Goal: Obtain resource: Download file/media

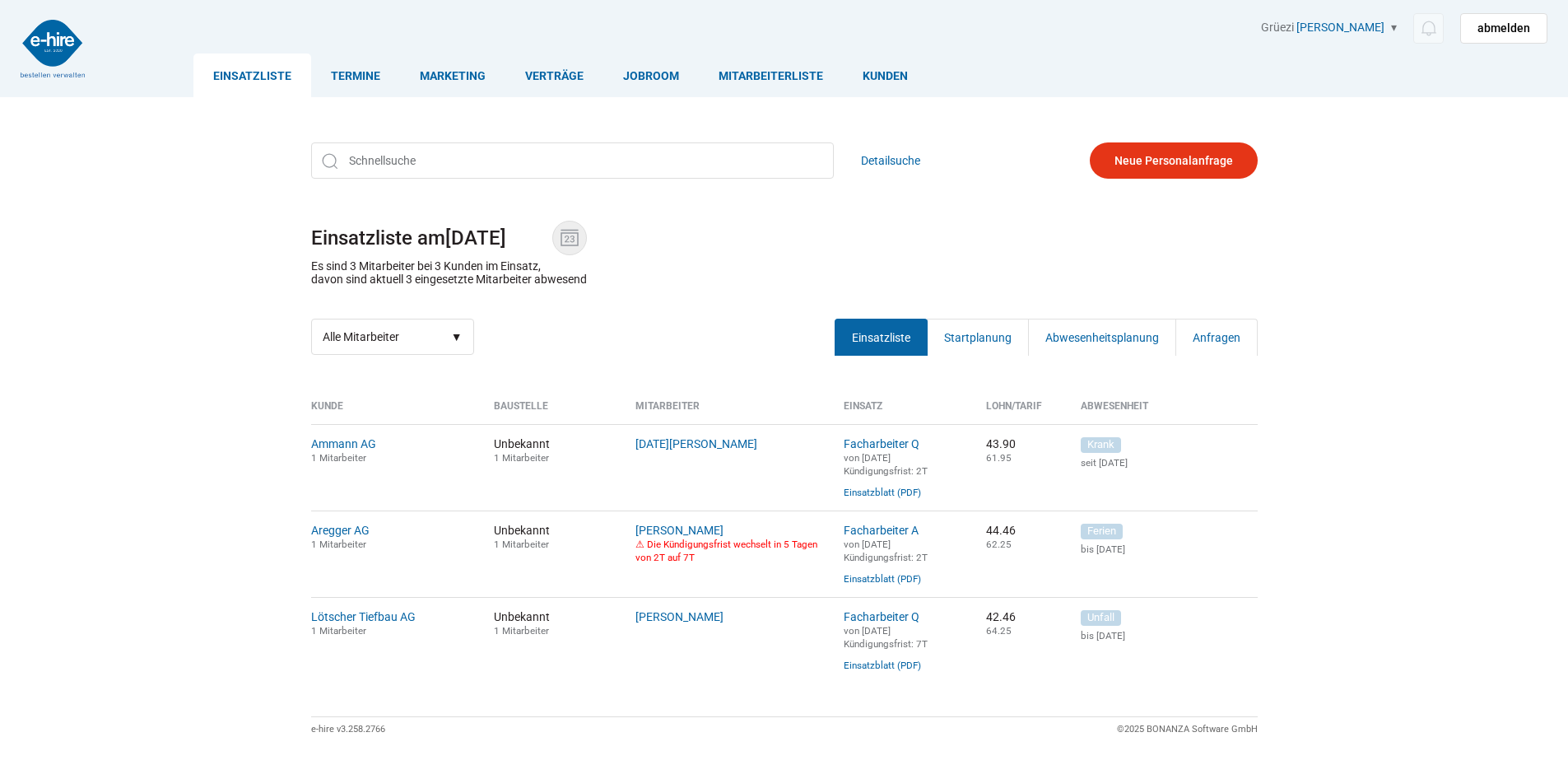
click at [574, 220] on span at bounding box center [569, 238] width 34 height 34
click at [552, 226] on input "08.10.2025" at bounding box center [499, 238] width 107 height 23
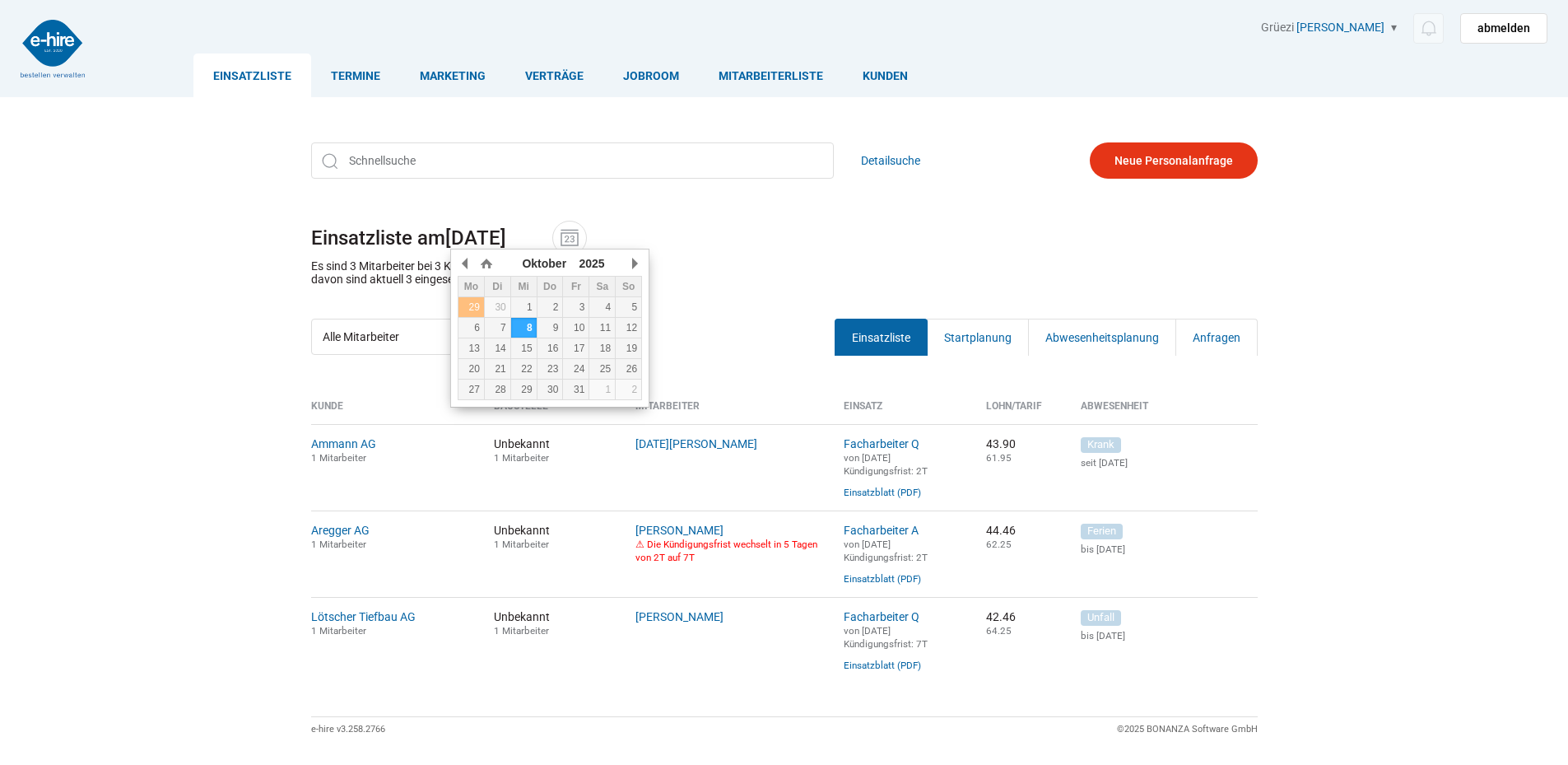
click at [465, 304] on div "29" at bounding box center [471, 307] width 26 height 11
type input "29.09.2025"
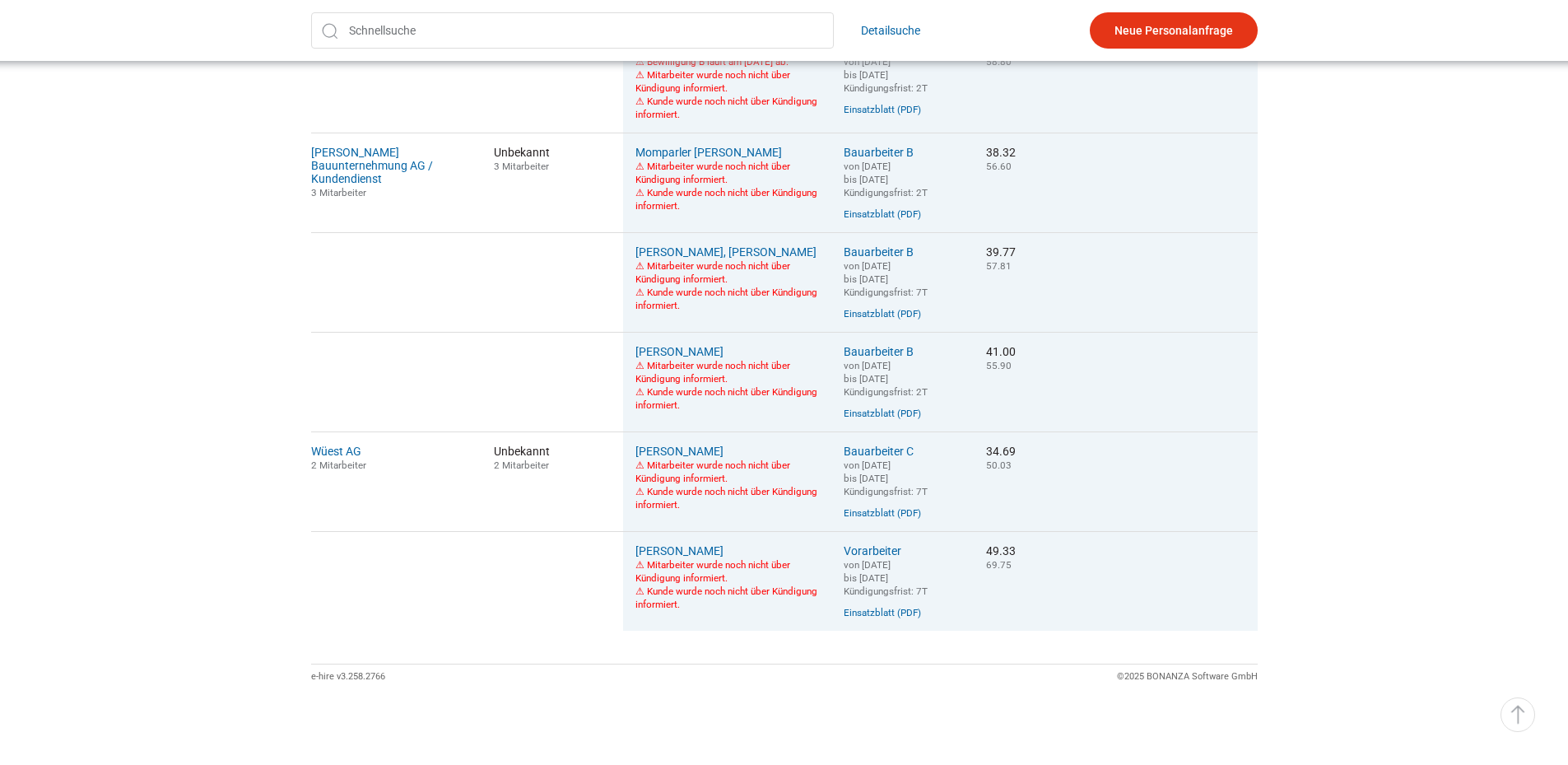
scroll to position [1219, 0]
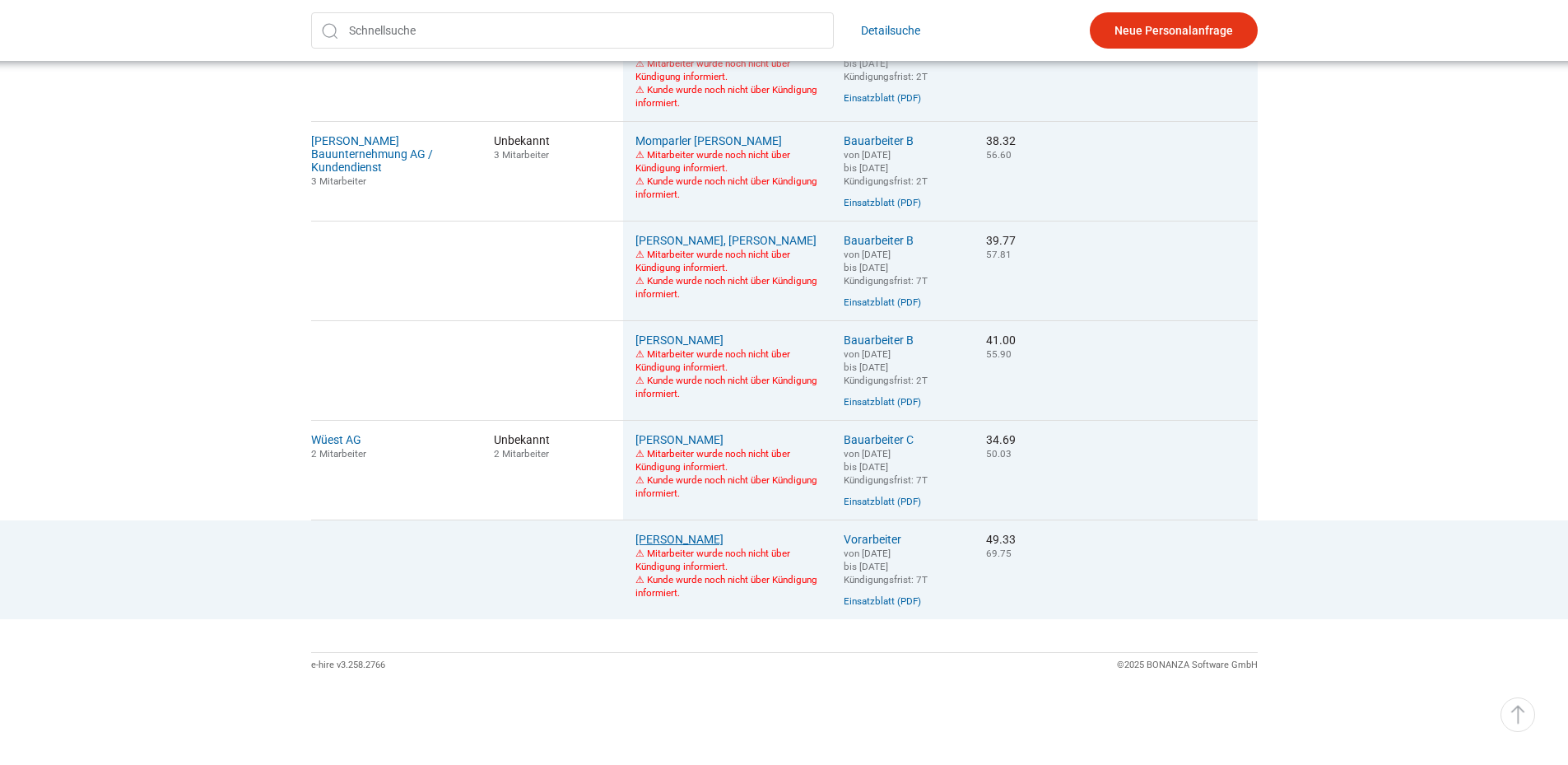
click at [678, 532] on link "Mladenovski, David" at bounding box center [679, 539] width 88 height 13
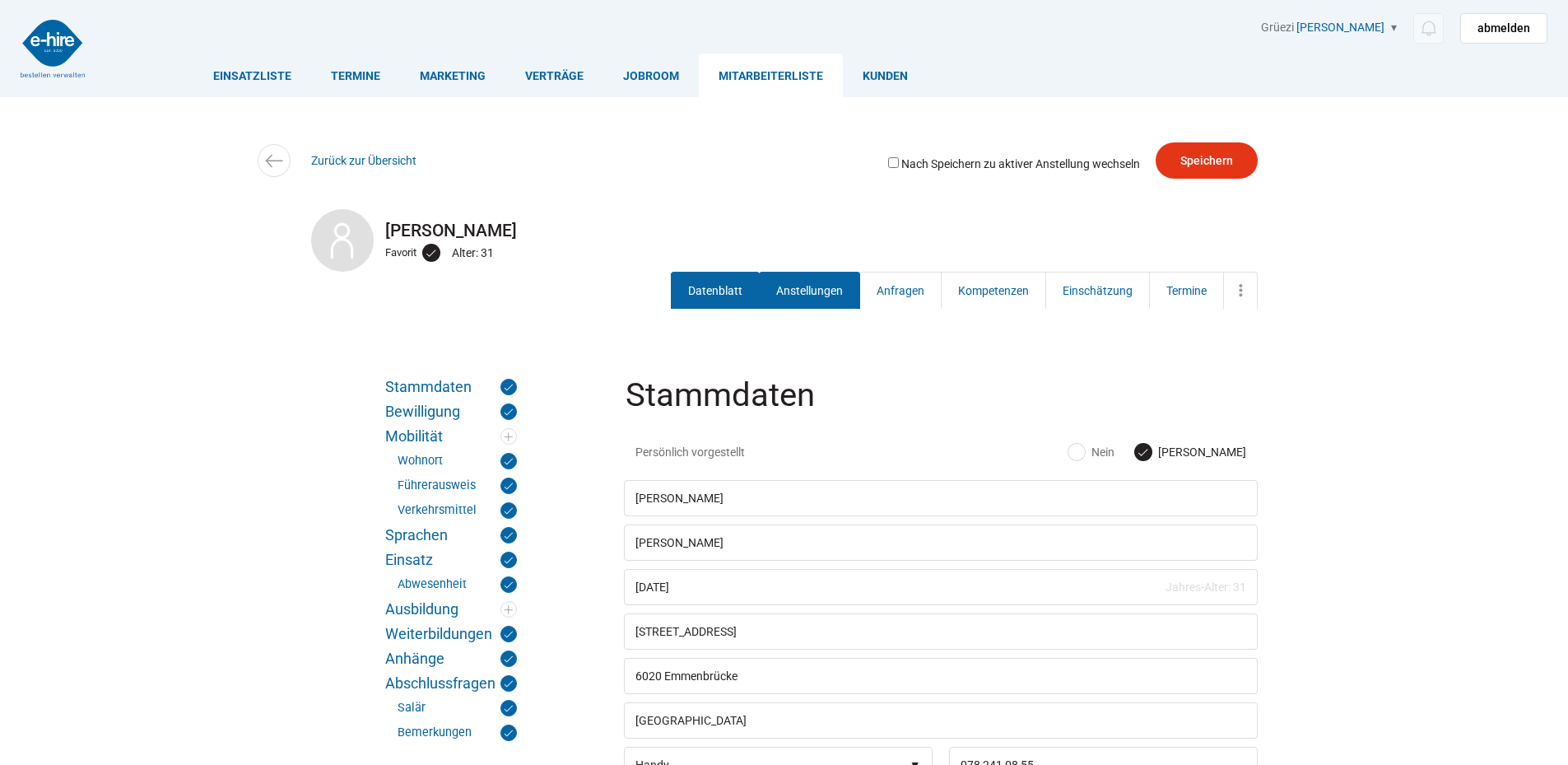
click at [785, 279] on link "Anstellungen" at bounding box center [810, 290] width 101 height 37
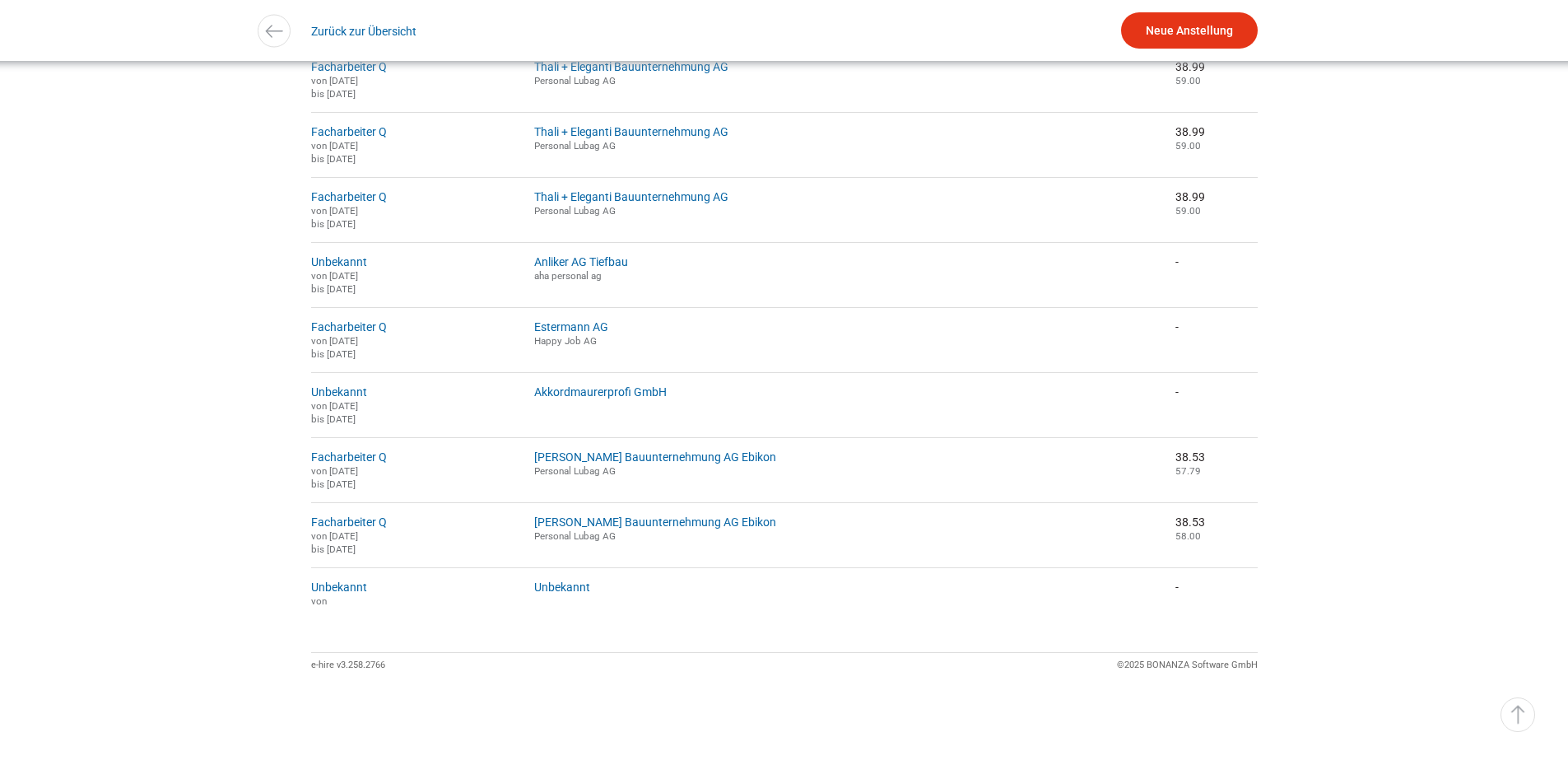
scroll to position [1263, 0]
click at [1527, 728] on link "▵ Nach oben" at bounding box center [1518, 714] width 34 height 34
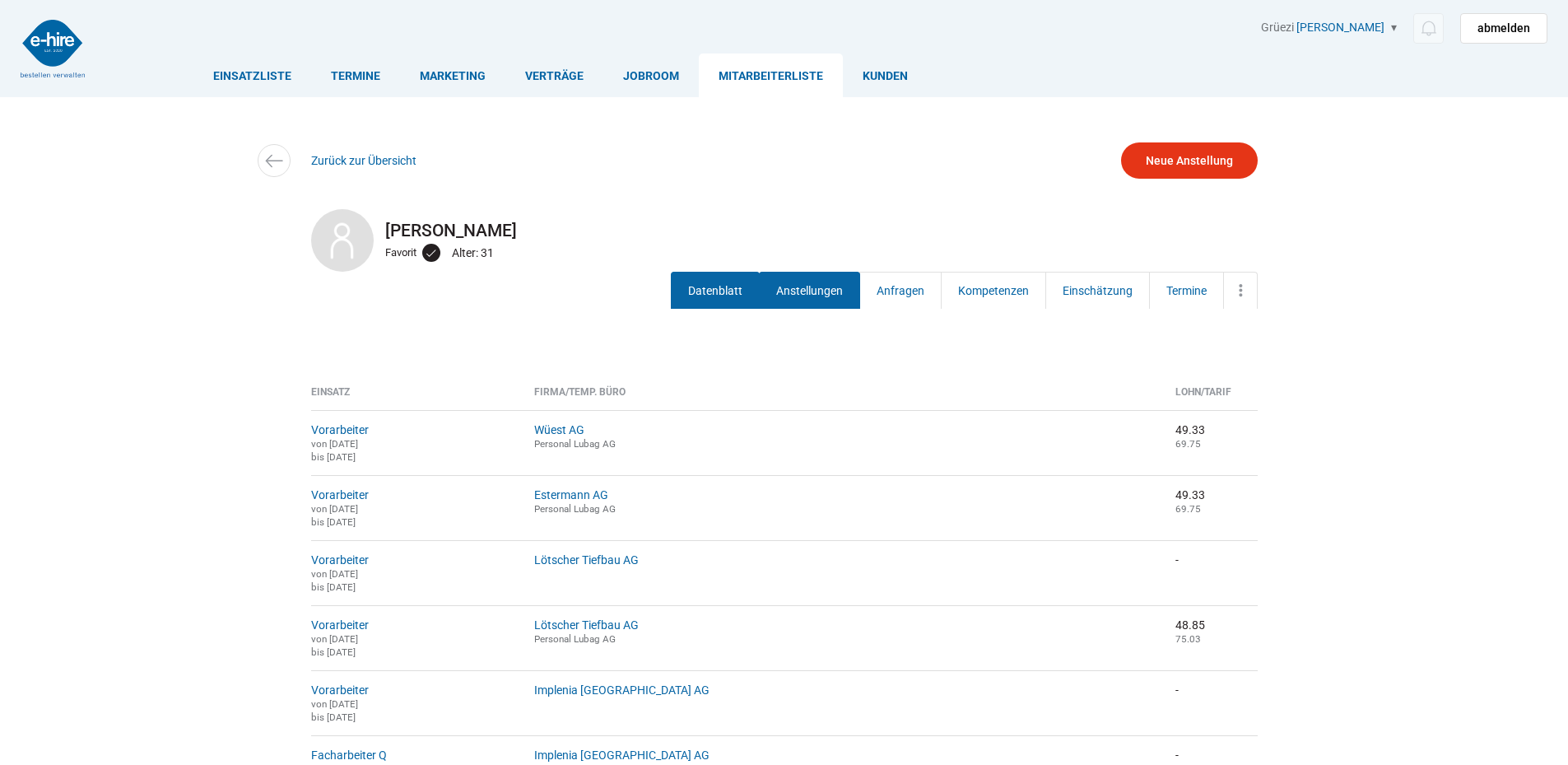
click at [712, 283] on link "Datenblatt" at bounding box center [715, 290] width 89 height 37
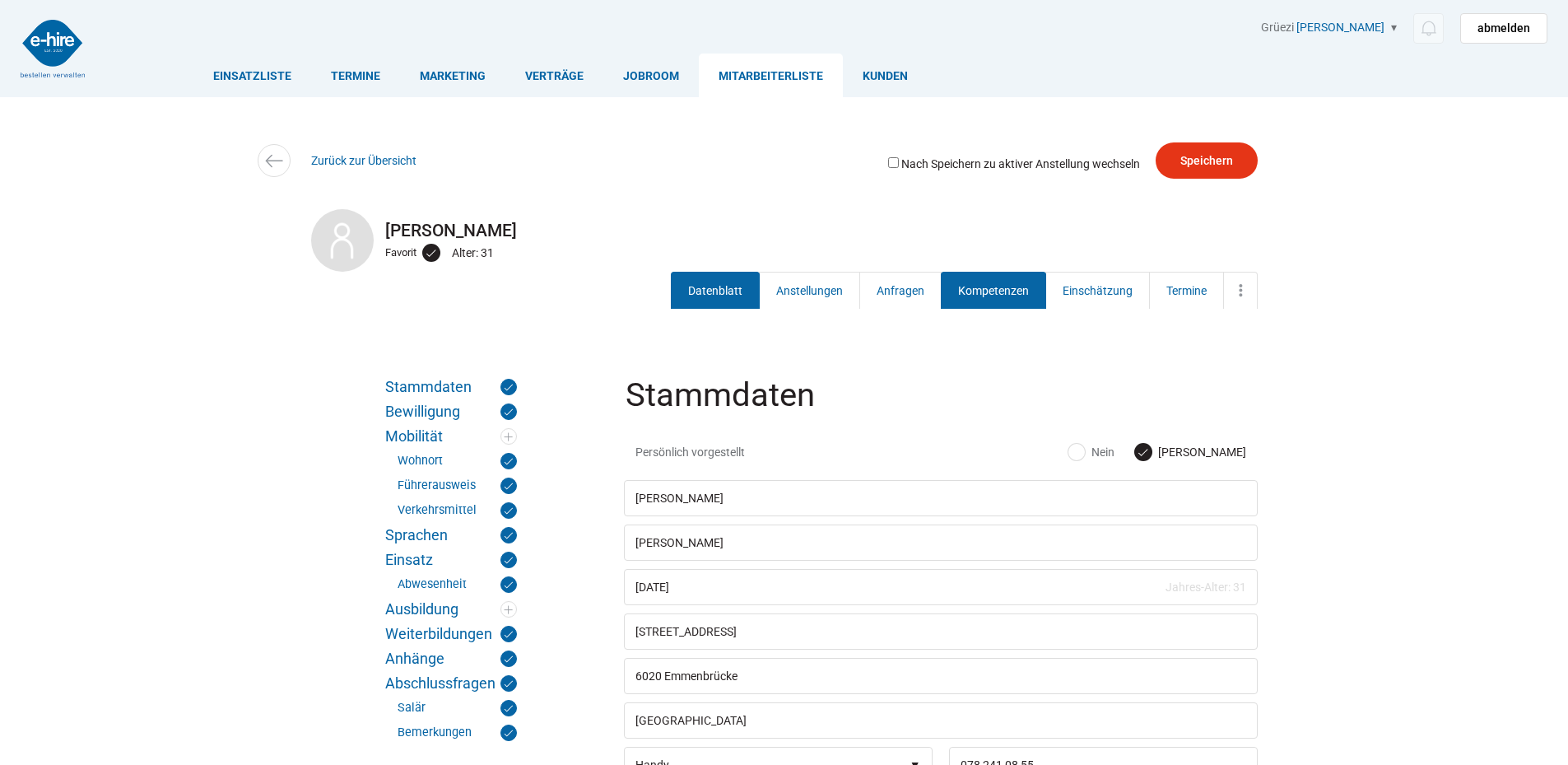
click at [1009, 283] on link "Kompetenzen" at bounding box center [994, 290] width 105 height 37
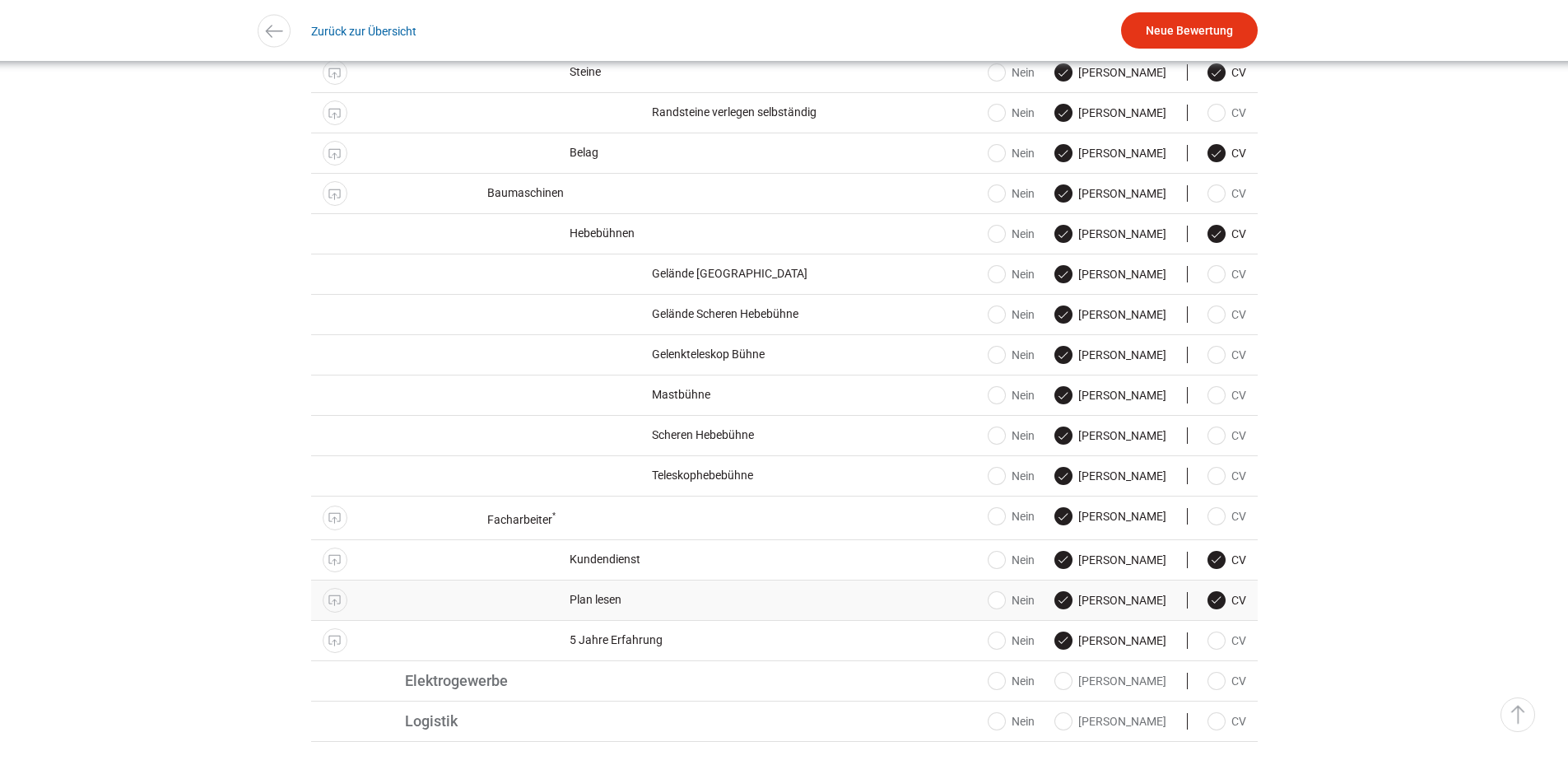
scroll to position [2305, 0]
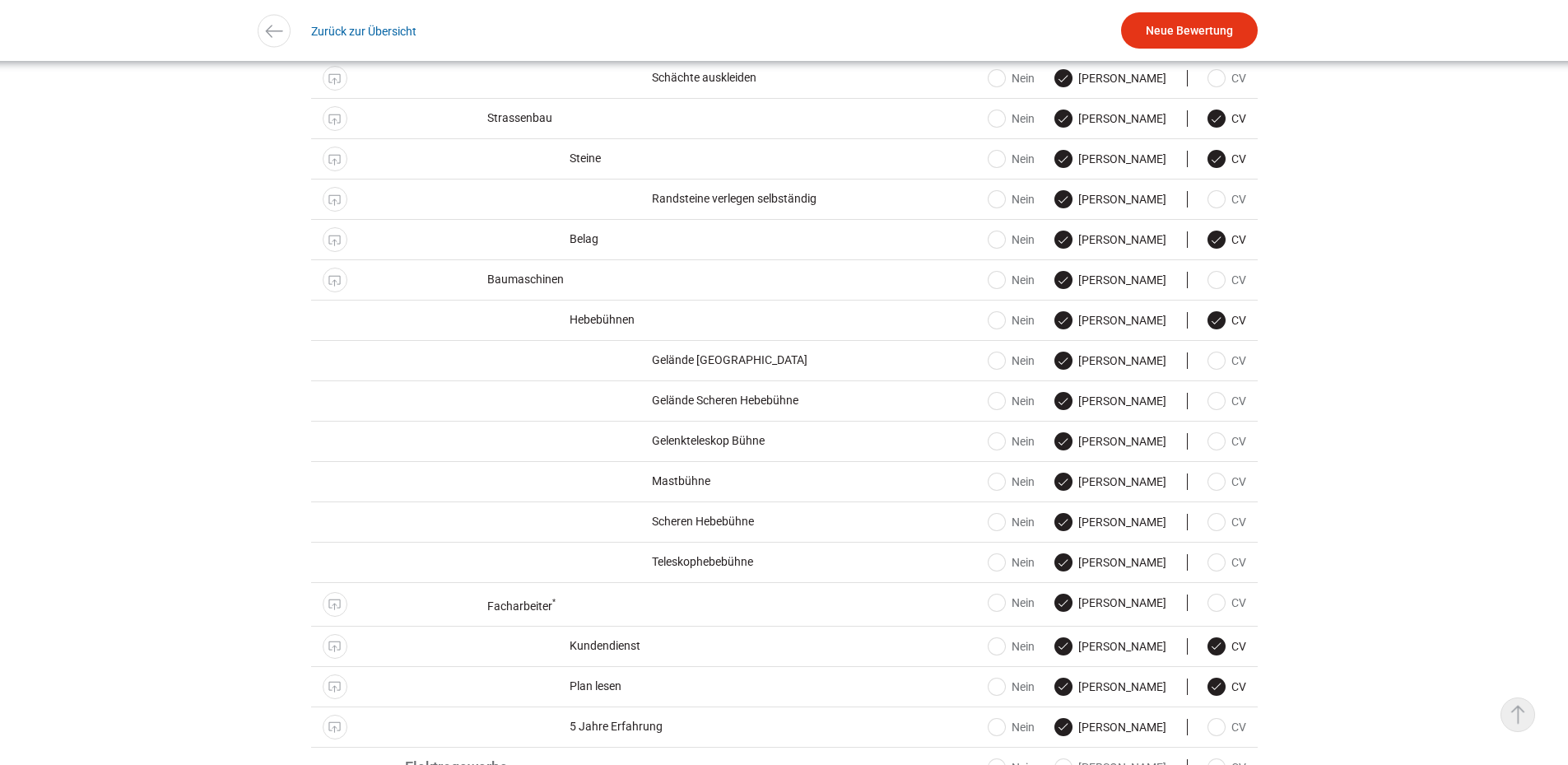
click at [1511, 707] on link "▵ Nach oben" at bounding box center [1518, 714] width 34 height 34
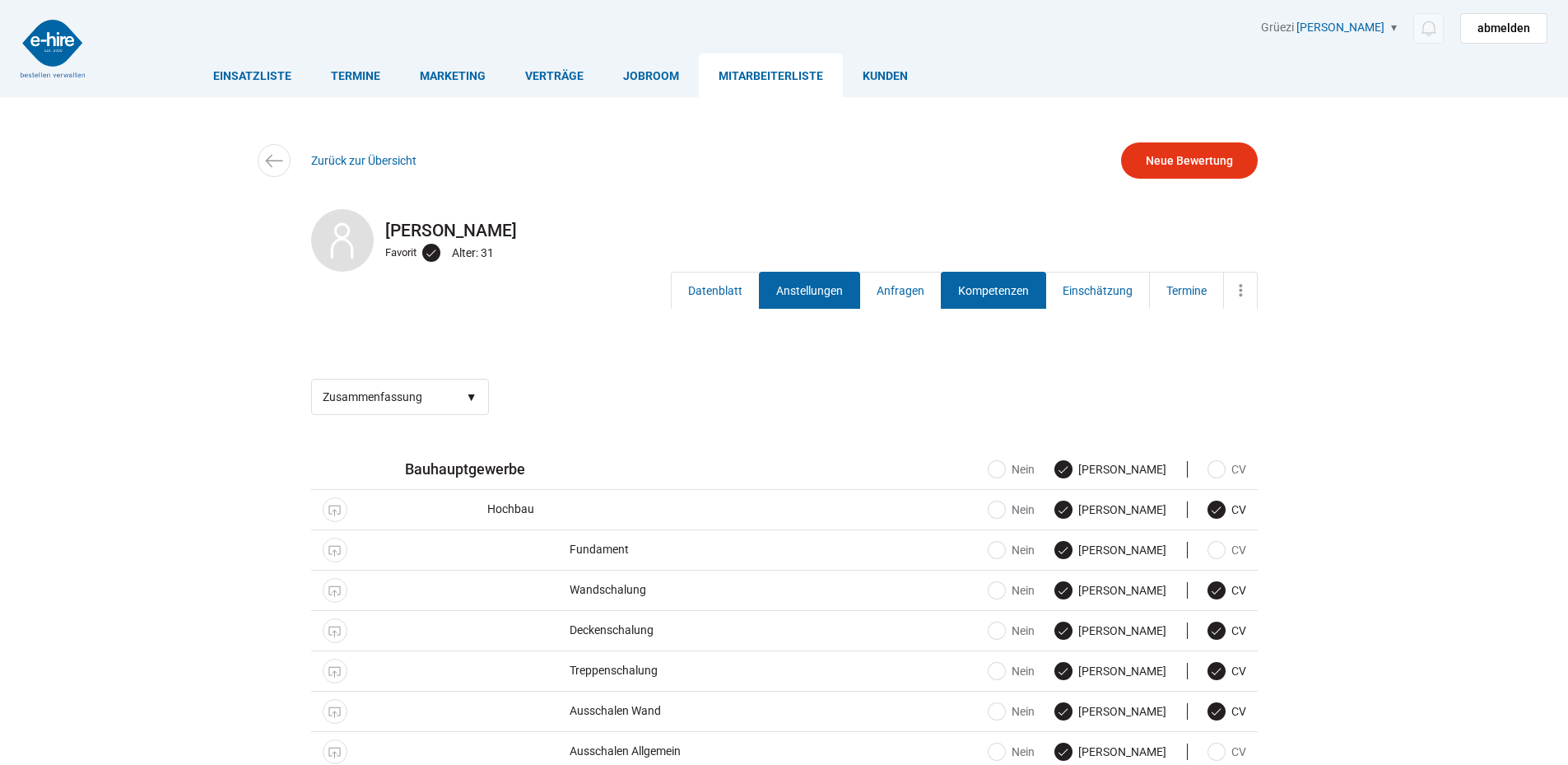
click at [818, 304] on link "Anstellungen" at bounding box center [810, 290] width 101 height 37
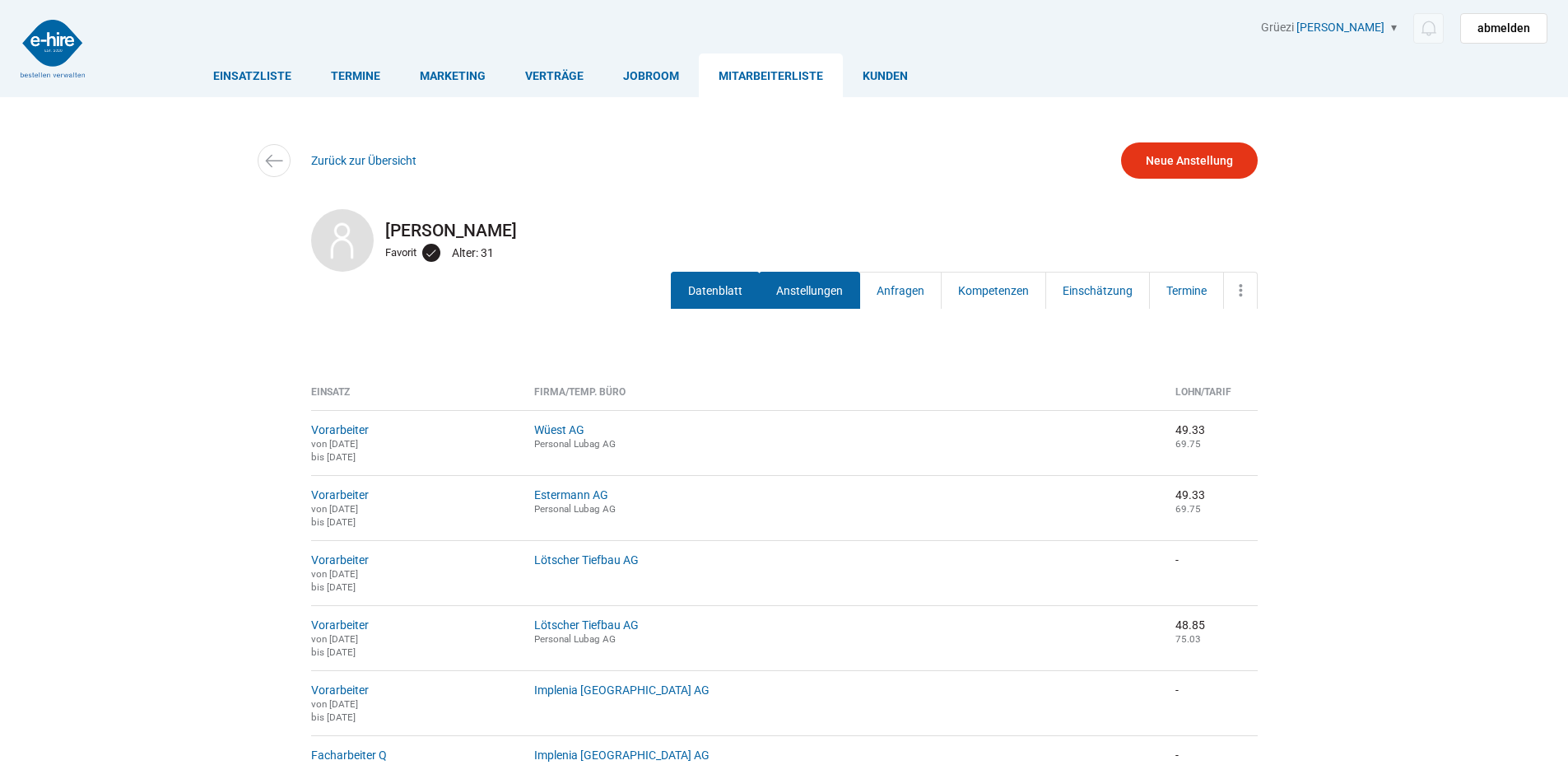
click at [713, 289] on link "Datenblatt" at bounding box center [715, 290] width 89 height 37
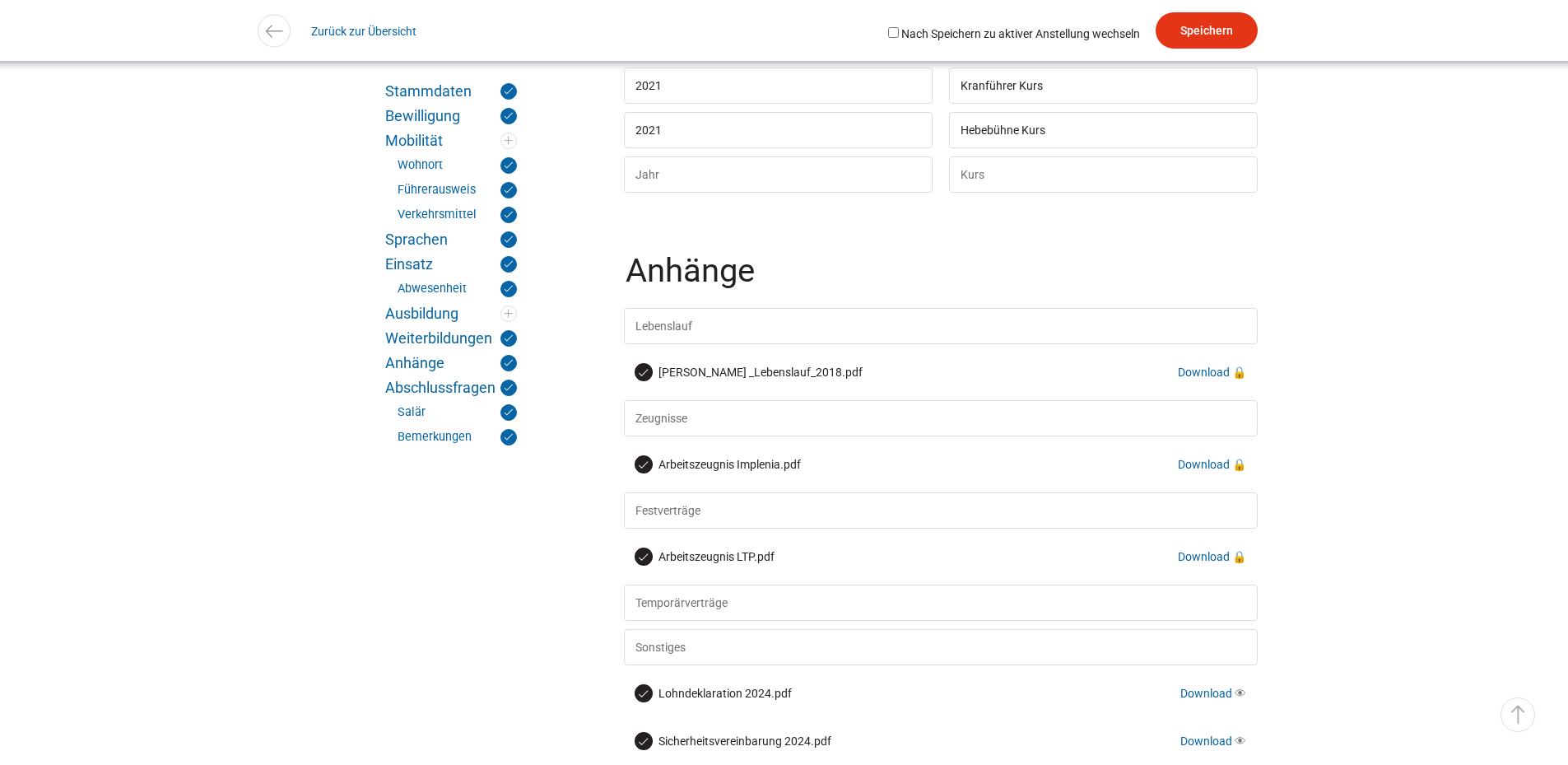
scroll to position [4364, 0]
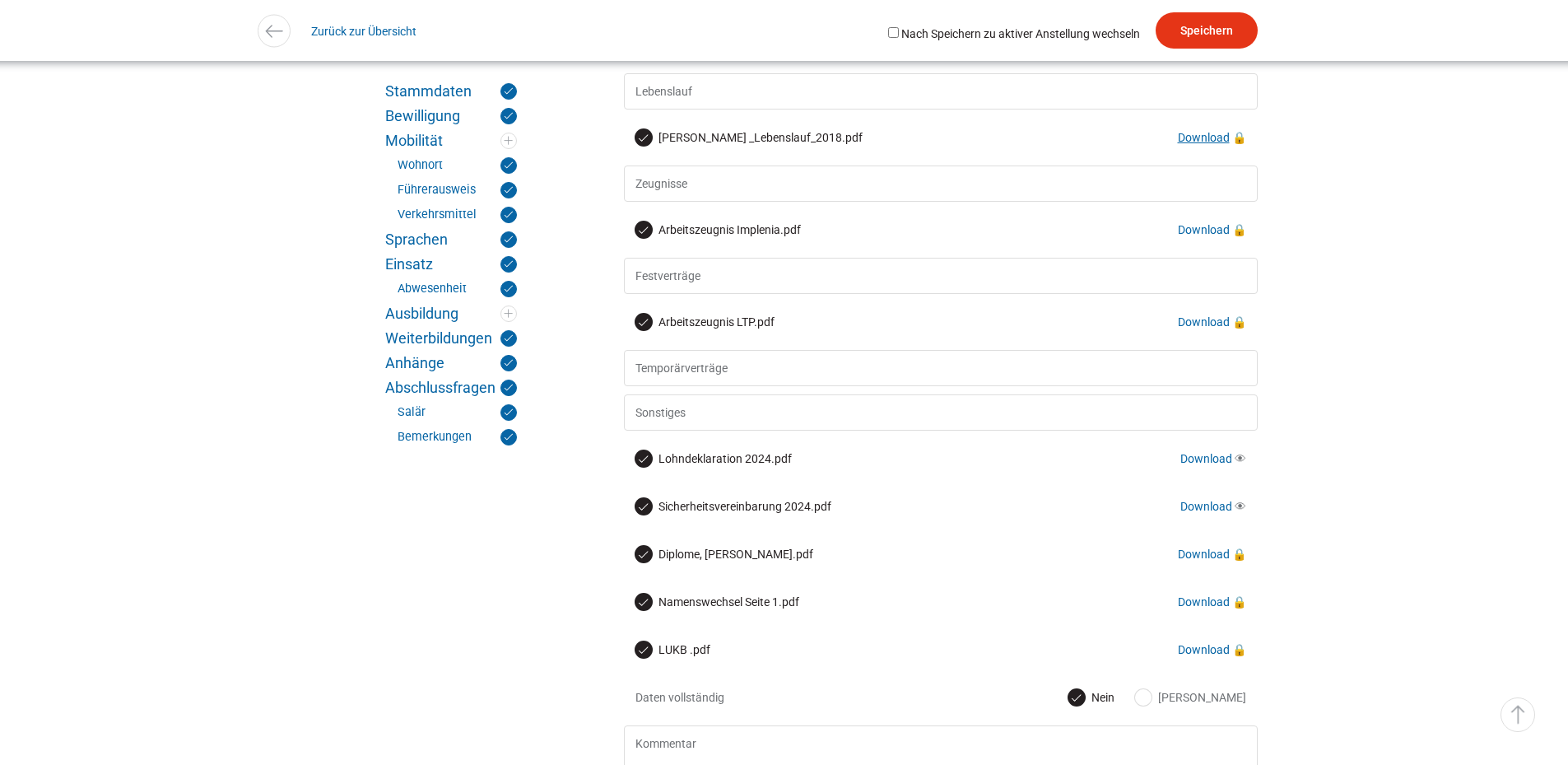
click at [1206, 144] on link "Download" at bounding box center [1204, 137] width 52 height 13
click at [1514, 712] on link "▵ Nach oben" at bounding box center [1518, 714] width 34 height 34
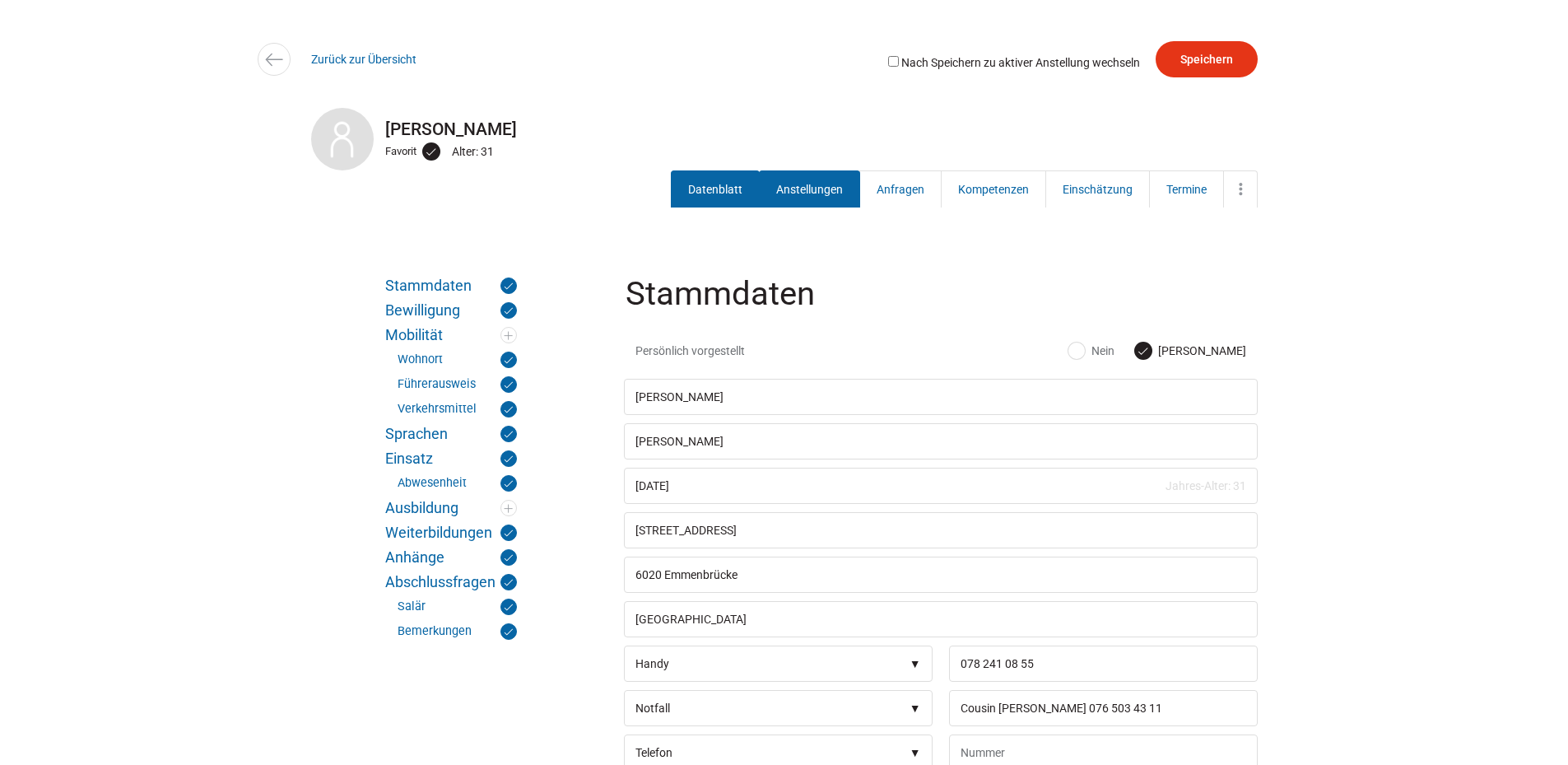
scroll to position [0, 0]
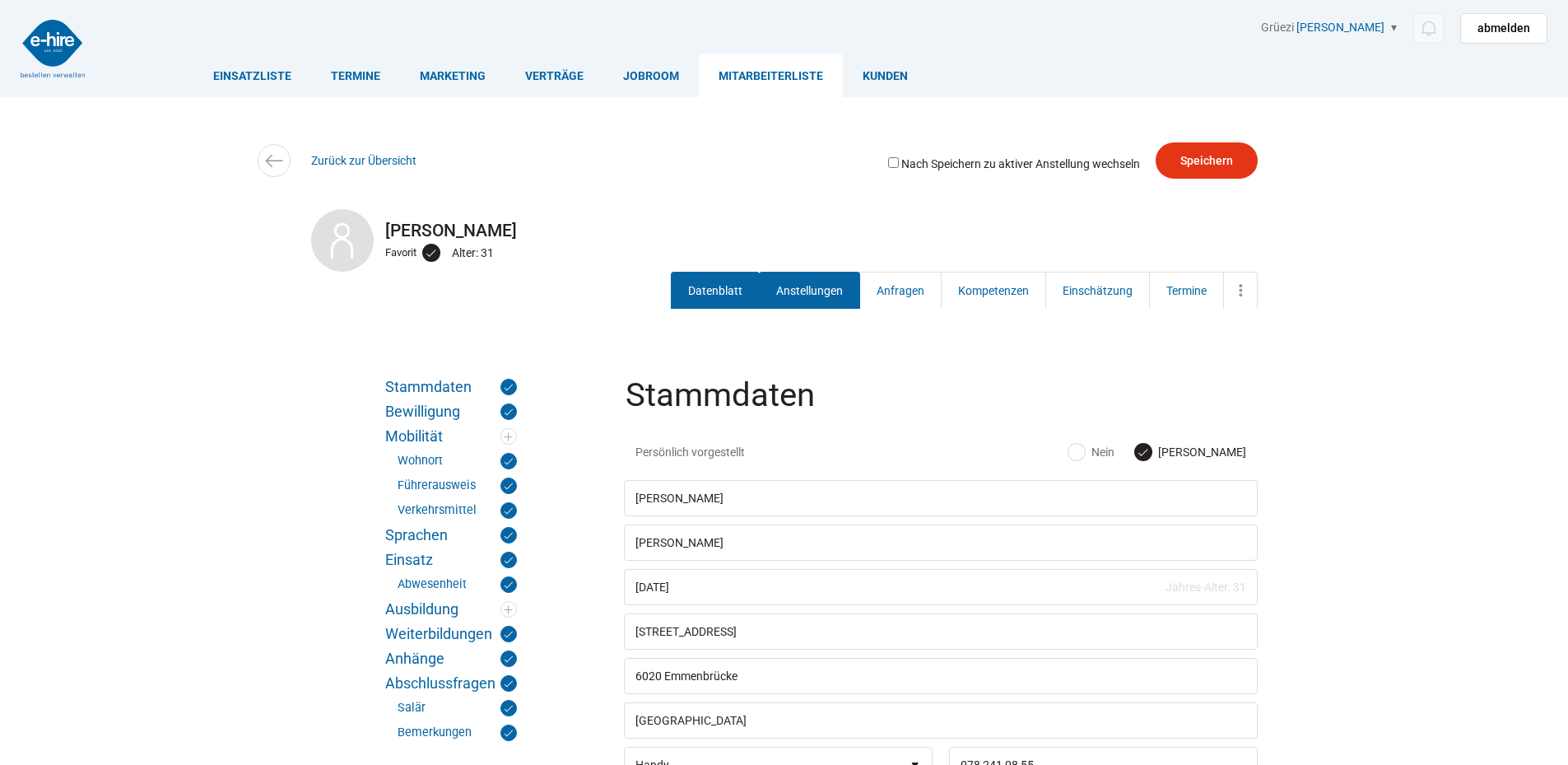
click at [795, 288] on link "Anstellungen" at bounding box center [810, 290] width 101 height 37
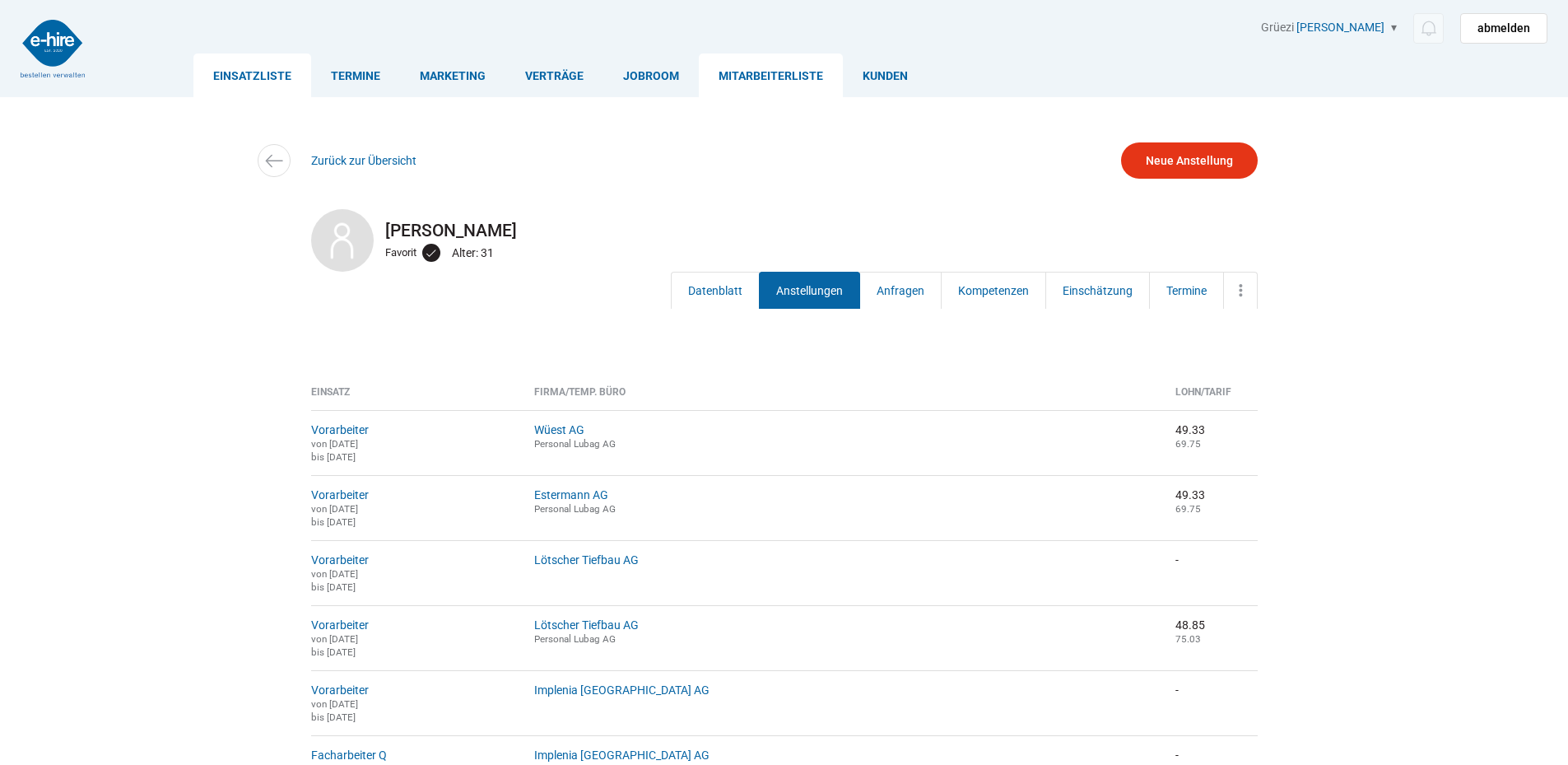
click at [242, 79] on link "Einsatzliste" at bounding box center [252, 75] width 117 height 44
